Goal: Task Accomplishment & Management: Use online tool/utility

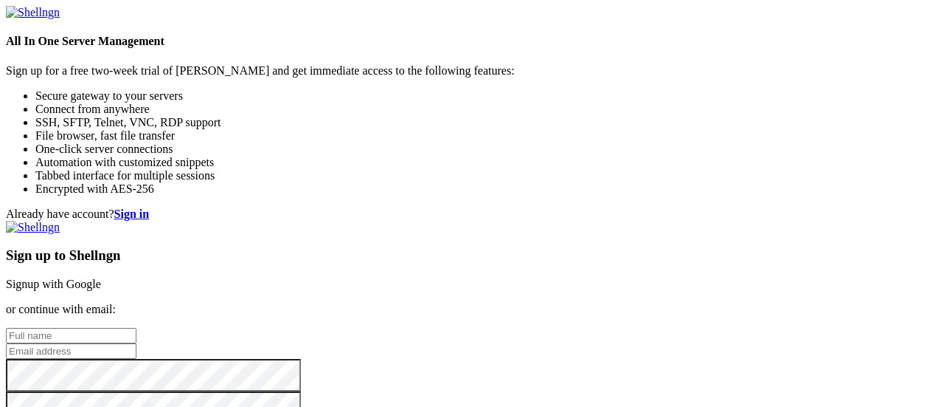
scroll to position [148, 0]
click at [136, 328] on input "text" at bounding box center [71, 335] width 131 height 15
type input "xd"
click at [136, 343] on input "email" at bounding box center [71, 350] width 131 height 15
click at [136, 343] on input "chesworkung@" at bounding box center [71, 350] width 131 height 15
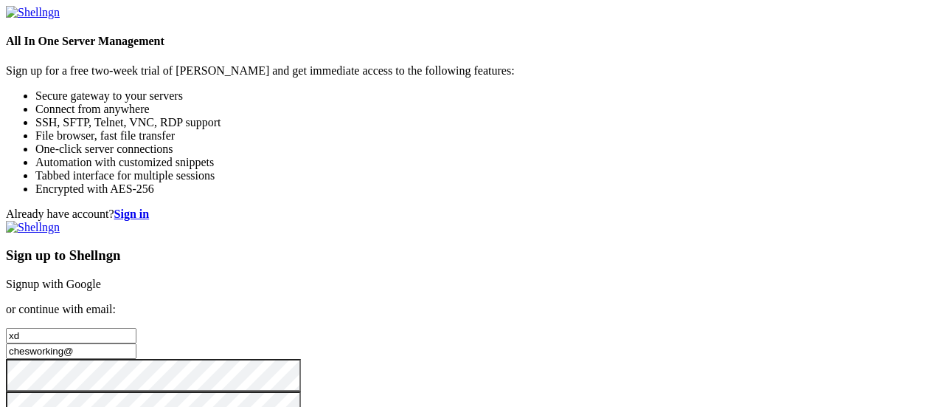
click at [136, 343] on input "chesworking@" at bounding box center [71, 350] width 131 height 15
type input "chesworking@gmail.com"
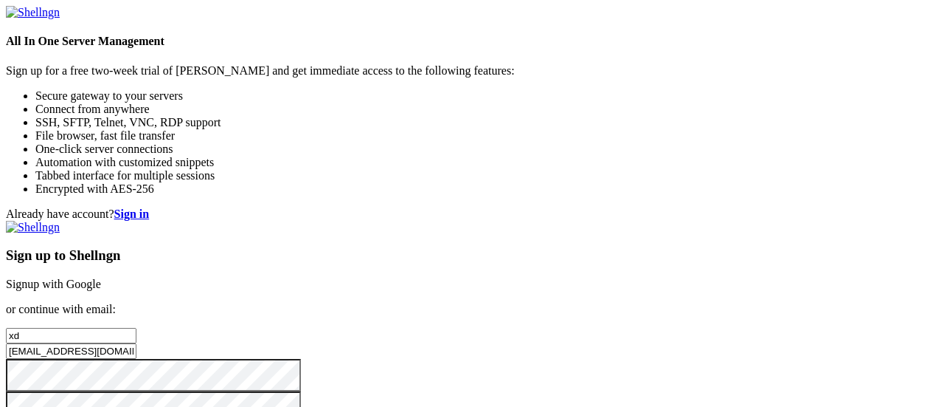
checkbox input "true"
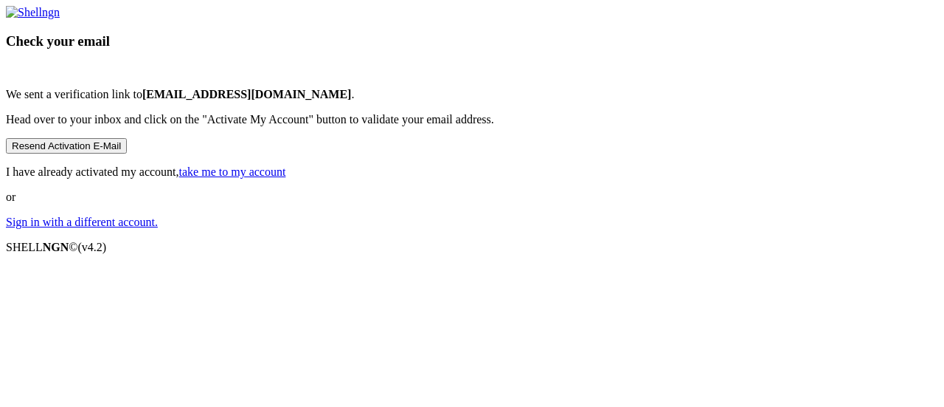
scroll to position [110, 0]
click at [127, 153] on button "Resend Activation E-Mail" at bounding box center [66, 145] width 121 height 15
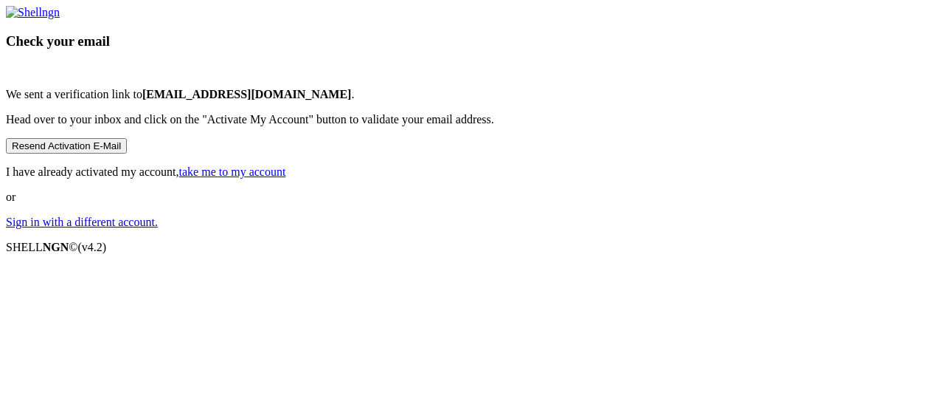
click at [127, 153] on button "Resend Activation E-Mail" at bounding box center [66, 145] width 121 height 15
click at [286, 178] on link "take me to my account" at bounding box center [232, 171] width 107 height 13
click at [513, 126] on p "Head over to your inbox and click on the "Activate My Account" button to valida…" at bounding box center [472, 119] width 933 height 13
click at [286, 178] on link "take me to my account" at bounding box center [232, 171] width 107 height 13
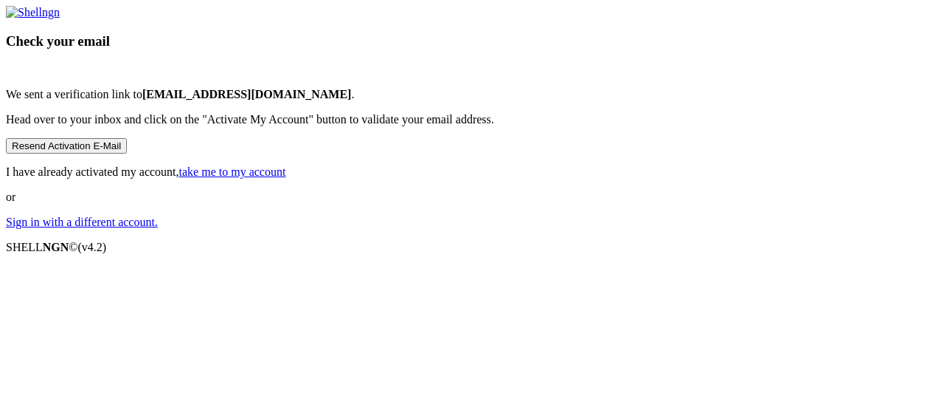
click at [286, 178] on link "take me to my account" at bounding box center [232, 171] width 107 height 13
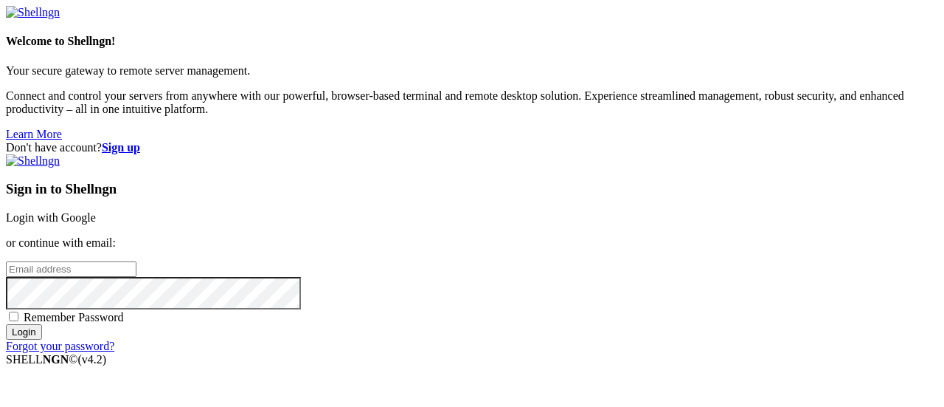
click at [136, 261] on input "email" at bounding box center [71, 268] width 131 height 15
type input "chesworking@gmail.com"
click at [42, 339] on input "Login" at bounding box center [24, 331] width 36 height 15
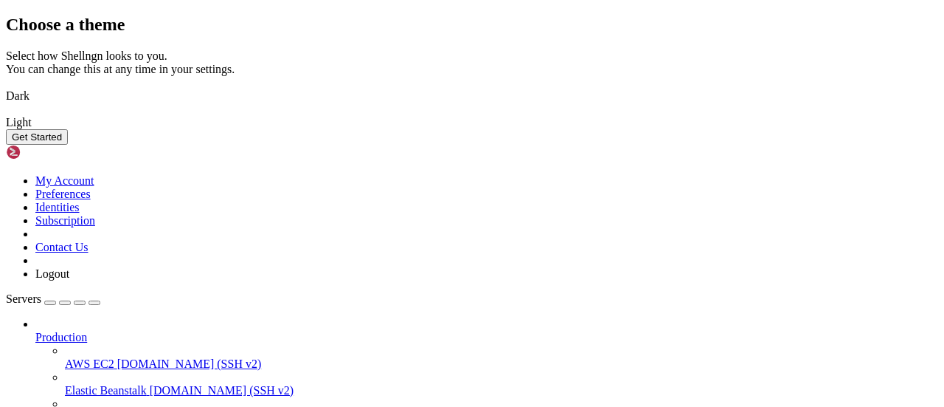
click at [6, 86] on img at bounding box center [6, 86] width 0 height 0
click at [68, 145] on button "Get Started" at bounding box center [37, 136] width 62 height 15
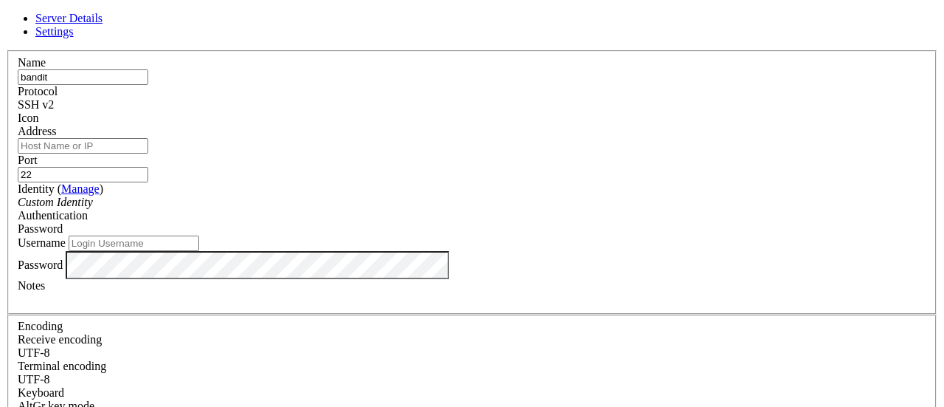
type input "bandit"
click at [148, 153] on input "Address" at bounding box center [83, 145] width 131 height 15
type input "bandit0"
click at [148, 167] on input "22" at bounding box center [83, 174] width 131 height 15
type input "2220"
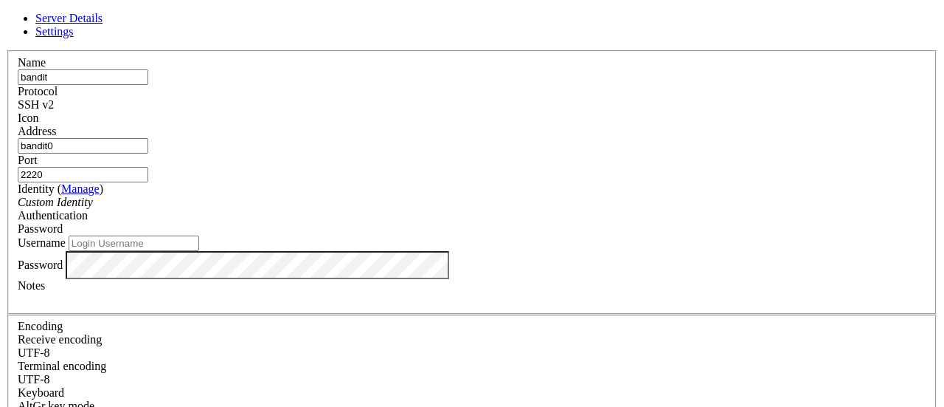
scroll to position [70, 0]
click at [199, 235] on input "Username" at bounding box center [134, 242] width 131 height 15
click at [148, 138] on input "bandit0" at bounding box center [83, 145] width 131 height 15
type input "[DOMAIN_NAME]"
click at [199, 235] on input "Username" at bounding box center [134, 242] width 131 height 15
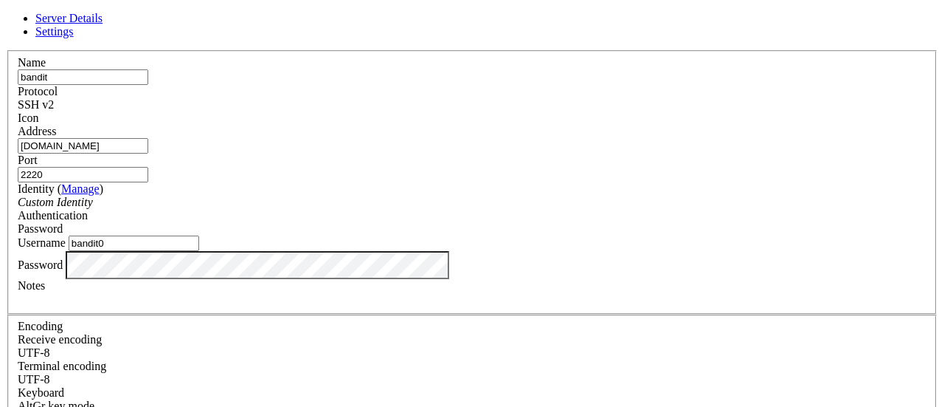
click at [199, 235] on input "bandit0" at bounding box center [134, 242] width 131 height 15
type input "bandit1"
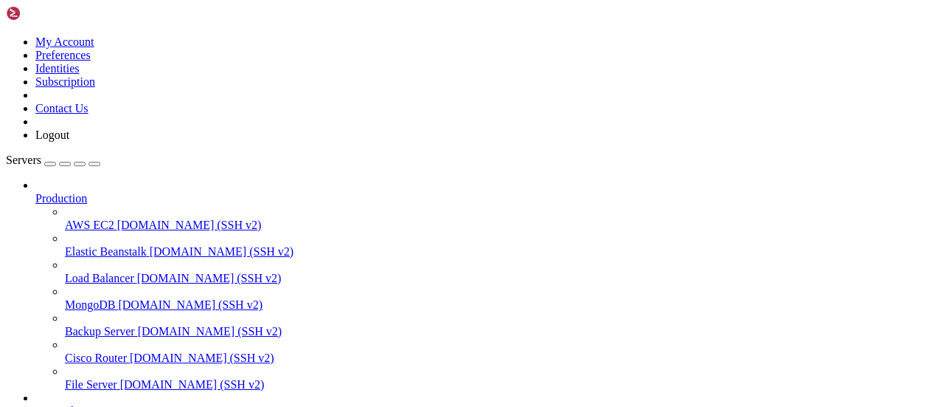
scroll to position [189, 0]
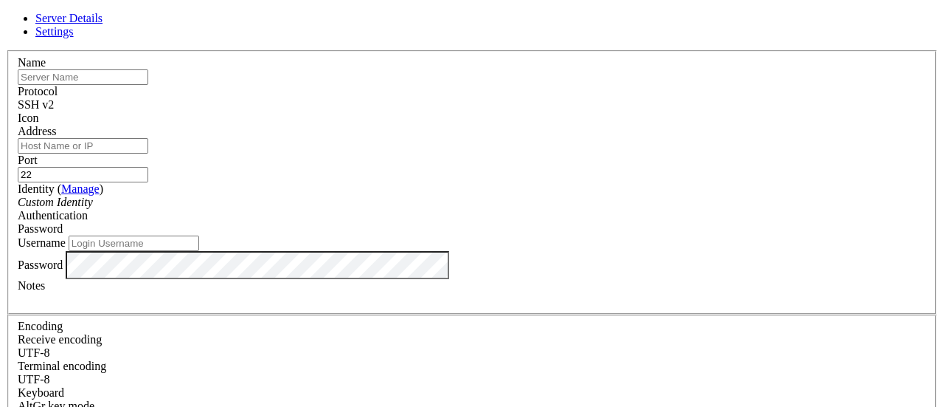
click at [250, 201] on div "Server Details Settings Name Protocol SSH v2 Icon" at bounding box center [472, 316] width 933 height 609
click at [243, 202] on div "Server Details Settings Name Protocol SSH v2 Icon" at bounding box center [472, 316] width 933 height 609
click at [99, 52] on div "Server Details Settings Name Protocol SSH v2 Icon" at bounding box center [472, 316] width 933 height 609
click at [114, 56] on div "Server Details Settings Name Protocol SSH v2 Icon" at bounding box center [472, 316] width 933 height 609
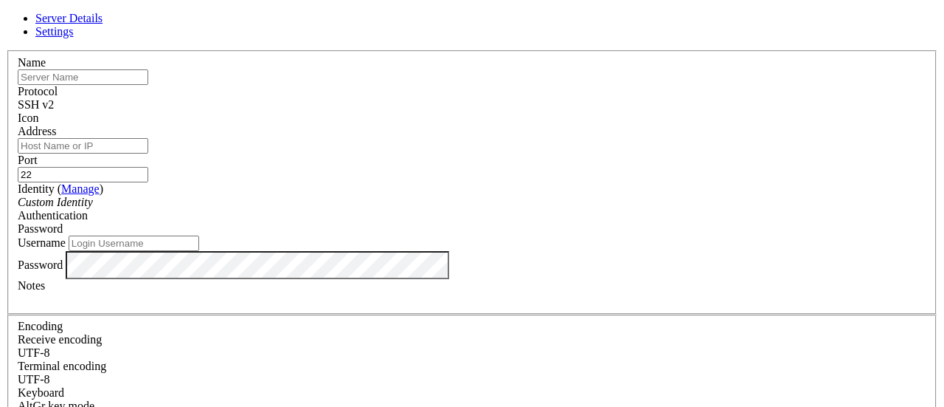
click at [114, 56] on div "Server Details Settings Name Protocol SSH v2 Icon" at bounding box center [472, 316] width 933 height 609
click at [139, 54] on div "Server Details Settings Name Protocol SSH v2 Icon" at bounding box center [472, 316] width 933 height 609
click at [147, 55] on div "Server Details Settings Name Protocol SSH v2 Icon" at bounding box center [472, 316] width 933 height 609
click at [155, 56] on div "Server Details Settings Name Protocol SSH v2 Icon" at bounding box center [472, 316] width 933 height 609
click at [6, 50] on icon at bounding box center [6, 50] width 0 height 0
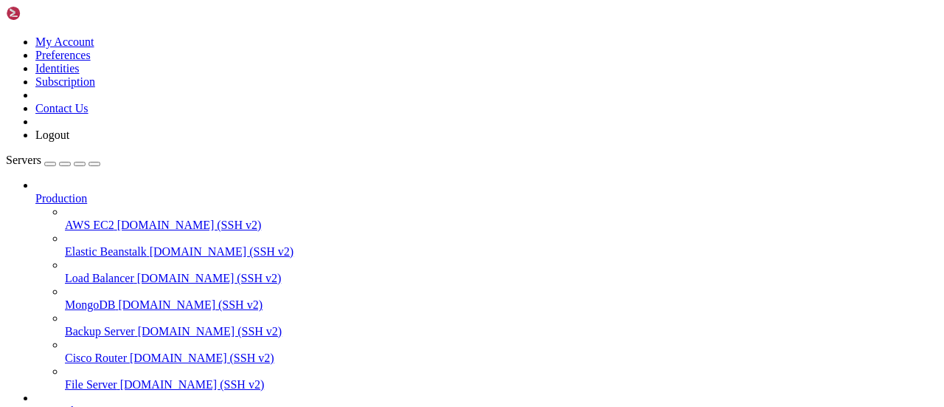
click at [94, 164] on icon "button" at bounding box center [94, 164] width 0 height 0
click at [86, 162] on button "button" at bounding box center [80, 164] width 12 height 4
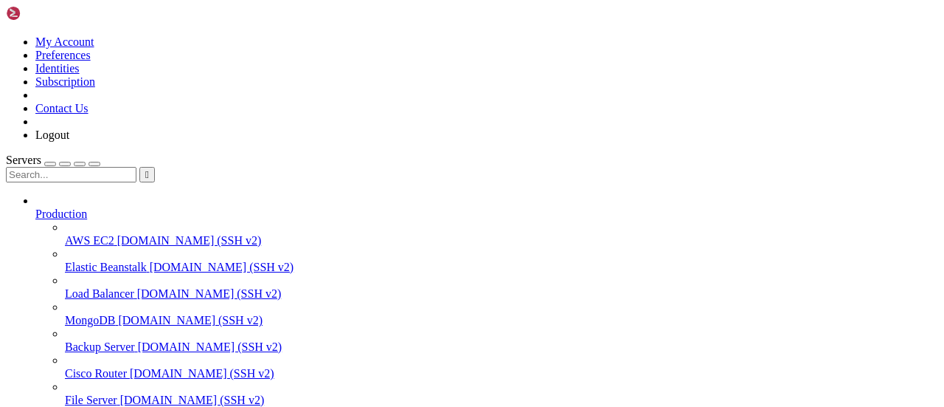
click at [108, 167] on input "text" at bounding box center [71, 174] width 131 height 15
type input "bandi"
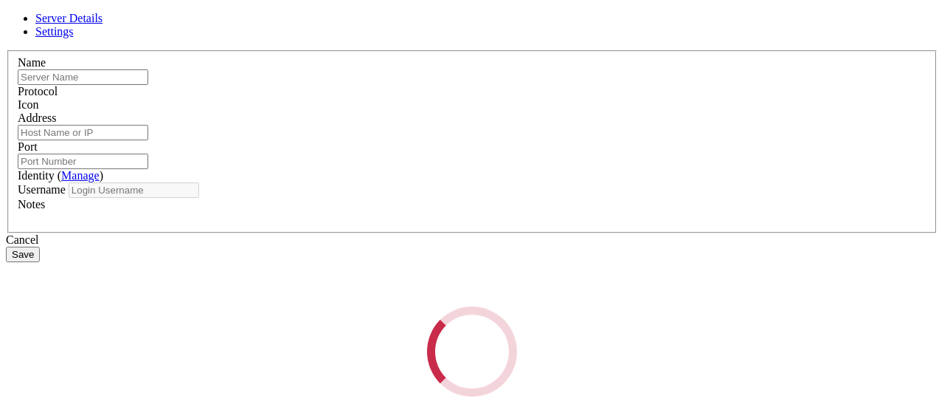
type input "bandit"
type input "[DOMAIN_NAME]"
type input "2220"
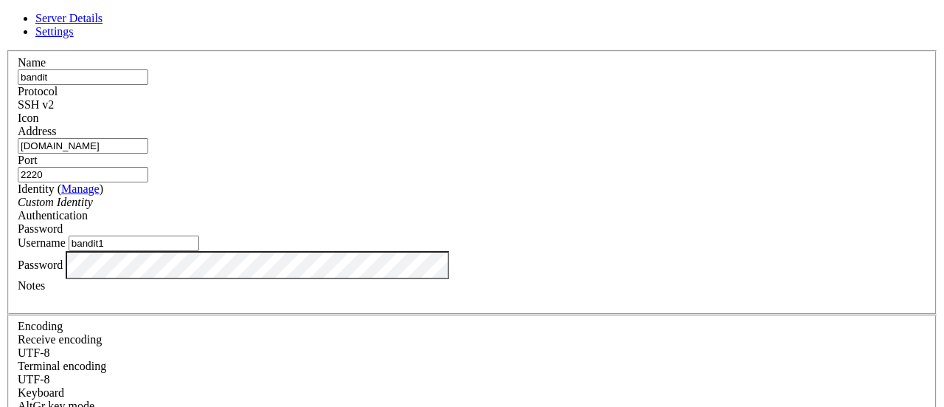
click at [199, 251] on input "bandit1" at bounding box center [134, 242] width 131 height 15
type input "bandit2"
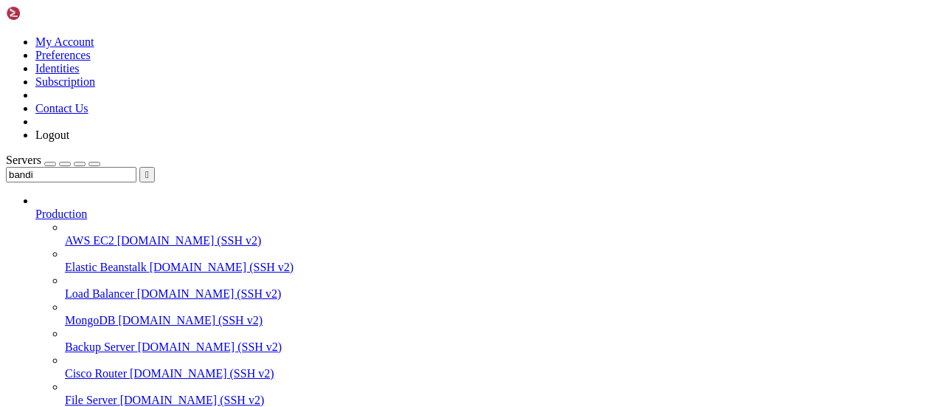
click at [114, 167] on input "bandi" at bounding box center [71, 174] width 131 height 15
click at [26, 368] on div at bounding box center [472, 203] width 944 height 407
click at [125, 167] on input "bandi" at bounding box center [71, 174] width 131 height 15
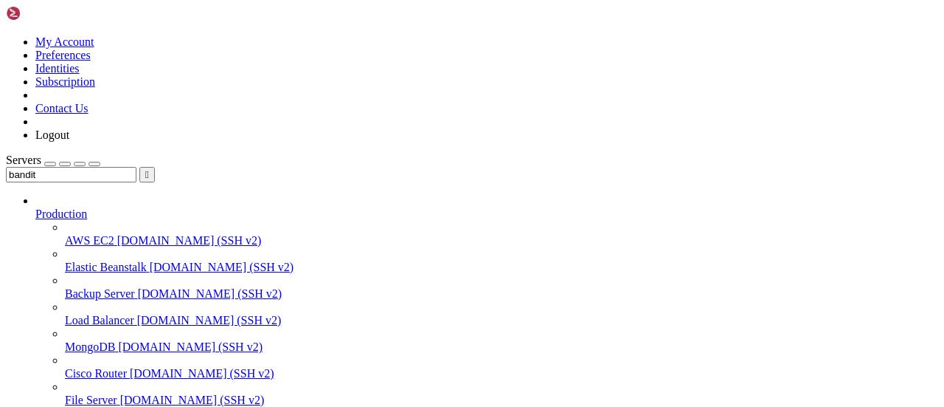
type input "bandit"
click at [77, 122] on div at bounding box center [472, 203] width 944 height 407
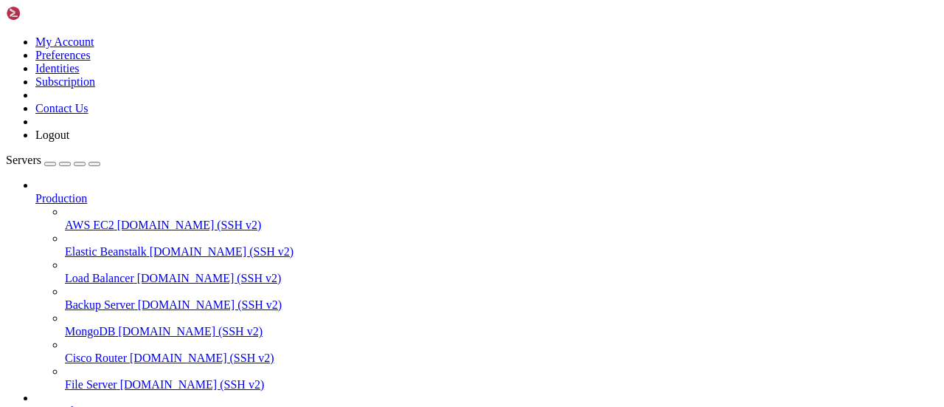
scroll to position [189, 0]
click at [33, 373] on div at bounding box center [472, 203] width 944 height 407
click at [140, 52] on div at bounding box center [472, 203] width 944 height 407
click at [80, 164] on div "button" at bounding box center [80, 164] width 0 height 0
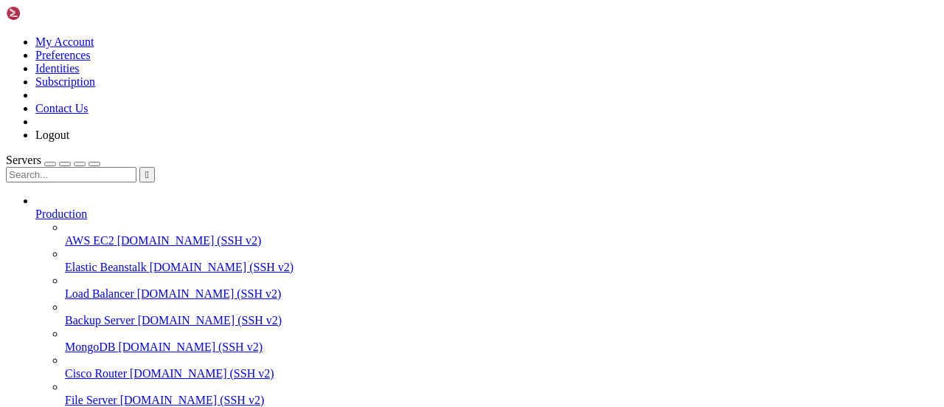
click at [117, 167] on input "text" at bounding box center [71, 174] width 131 height 15
type input "bandit"
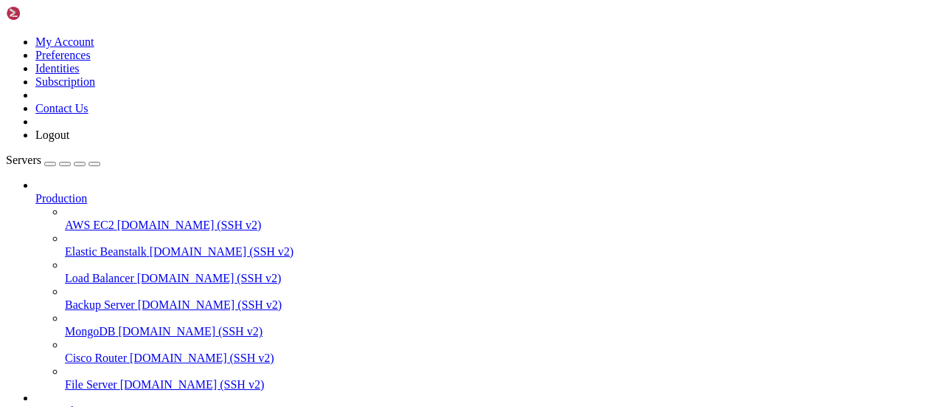
click at [22, 207] on div at bounding box center [472, 203] width 944 height 407
click at [80, 164] on div "button" at bounding box center [80, 164] width 0 height 0
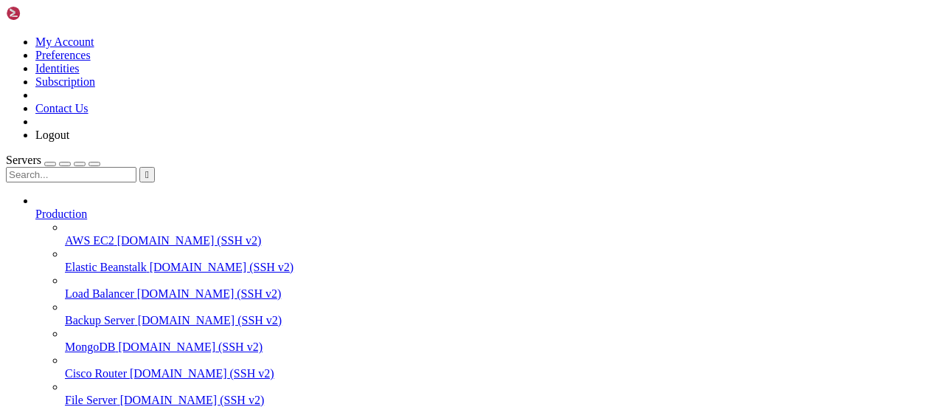
click at [50, 167] on input "text" at bounding box center [71, 174] width 131 height 15
type input "bandit"
click at [35, 111] on div at bounding box center [472, 203] width 944 height 407
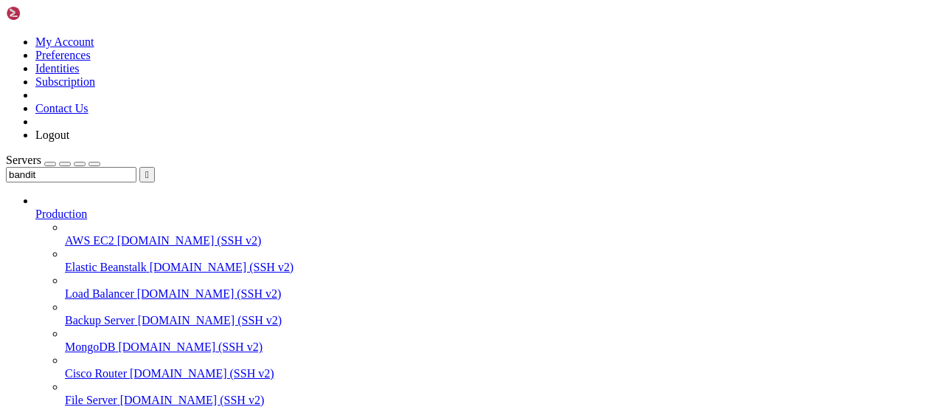
scroll to position [1016, 0]
